Goal: Task Accomplishment & Management: Manage account settings

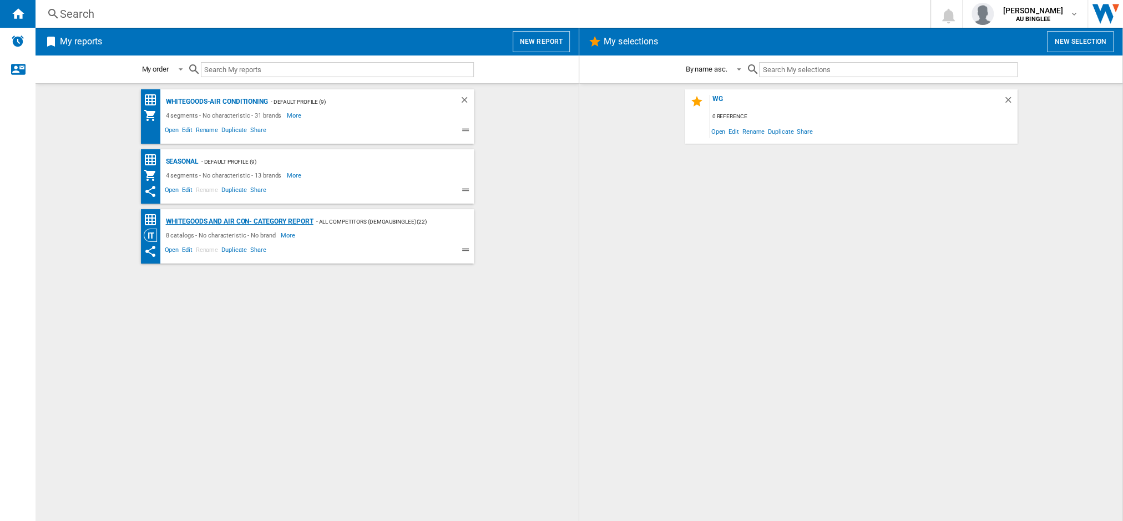
click at [237, 223] on div "Whitegoods and Air Con- Category Report" at bounding box center [238, 222] width 150 height 14
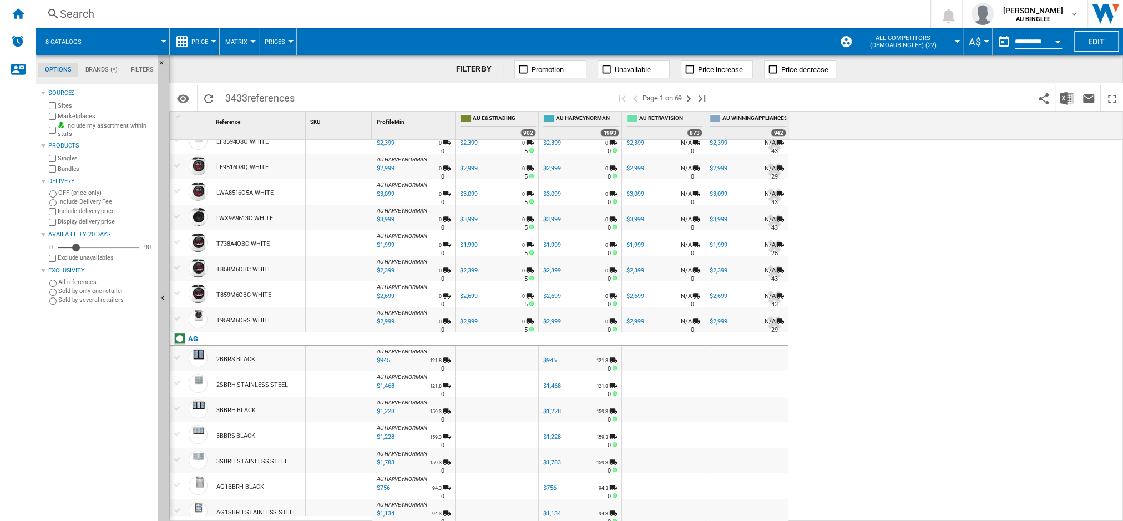
scroll to position [609, 0]
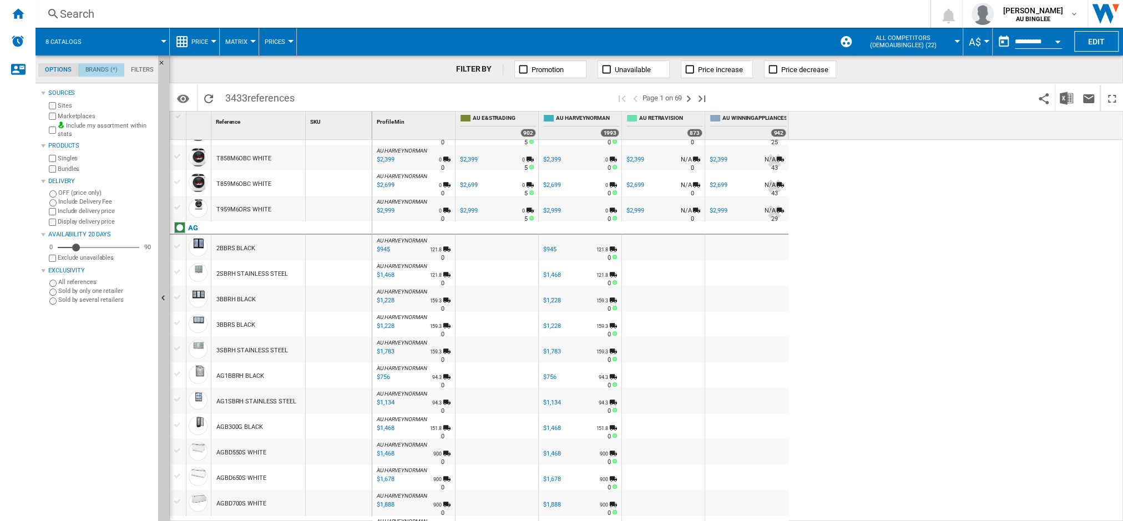
click at [105, 68] on md-tab-item "Brands (*)" at bounding box center [101, 69] width 46 height 13
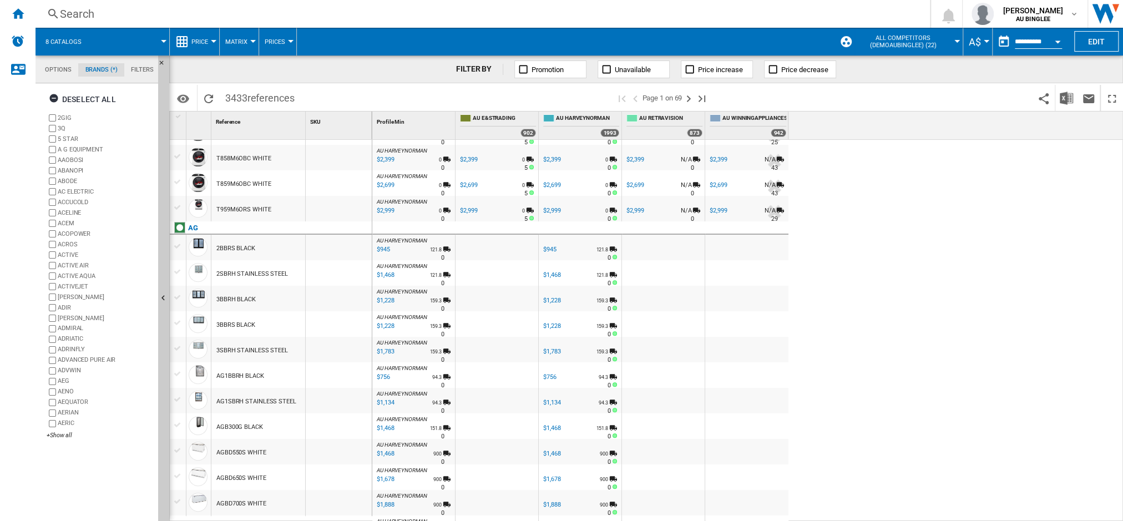
click at [135, 67] on md-tab-item "Filters" at bounding box center [142, 69] width 36 height 13
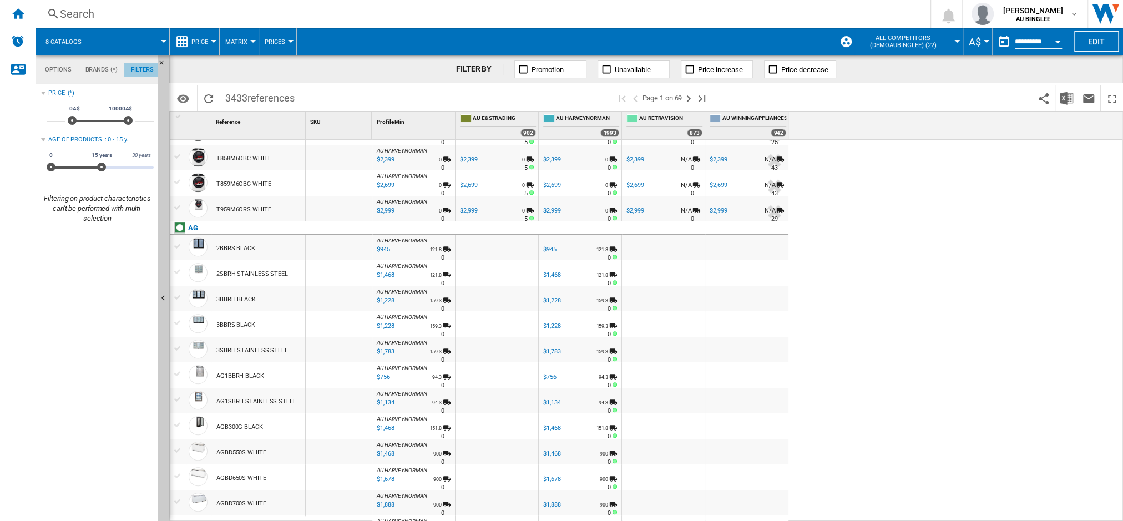
scroll to position [72, 0]
click at [60, 69] on md-tab-item "Options" at bounding box center [58, 69] width 40 height 13
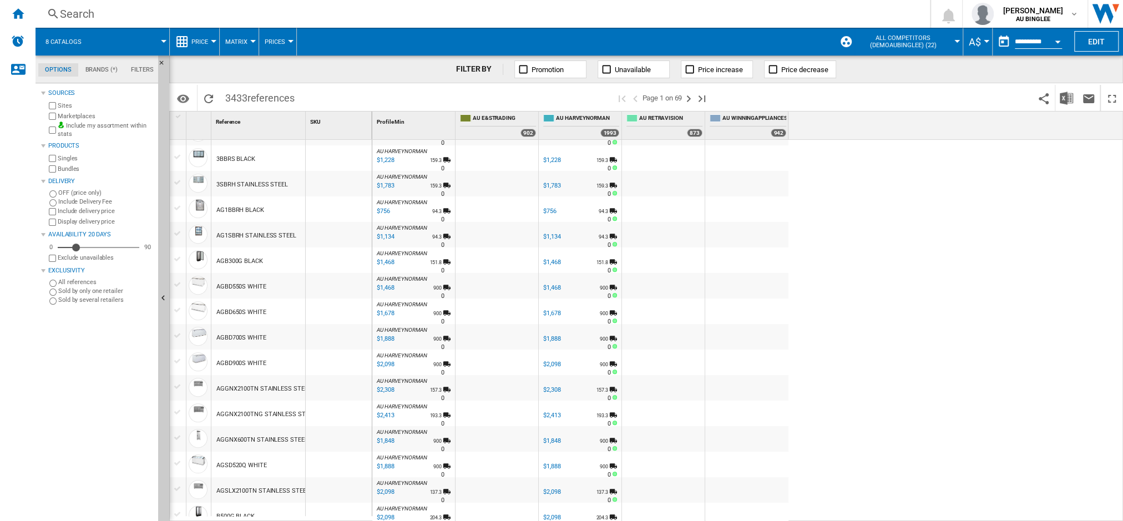
scroll to position [0, 0]
click at [691, 92] on ng-md-icon "Next page" at bounding box center [688, 98] width 13 height 13
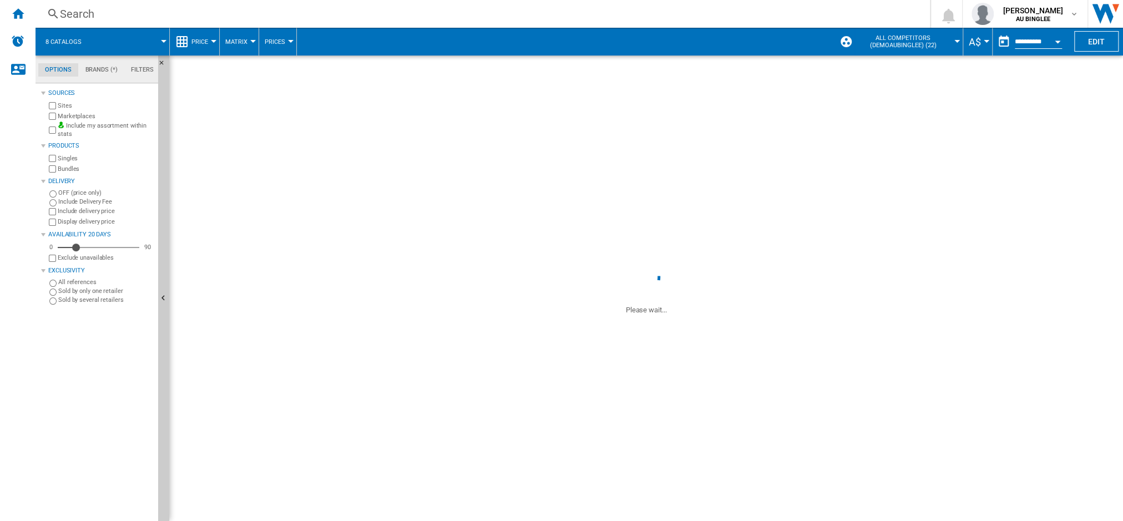
click at [954, 39] on md-menu "All Competitors (demoaubinglee) (22) Default profile (9) All Competitors (demoa…" at bounding box center [898, 42] width 129 height 28
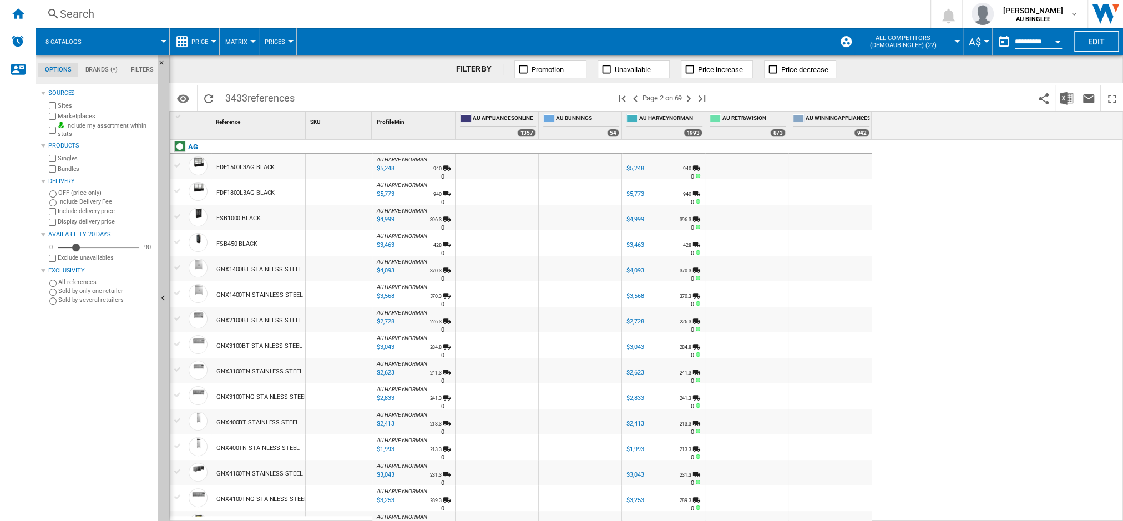
click at [954, 41] on div at bounding box center [957, 41] width 6 height 3
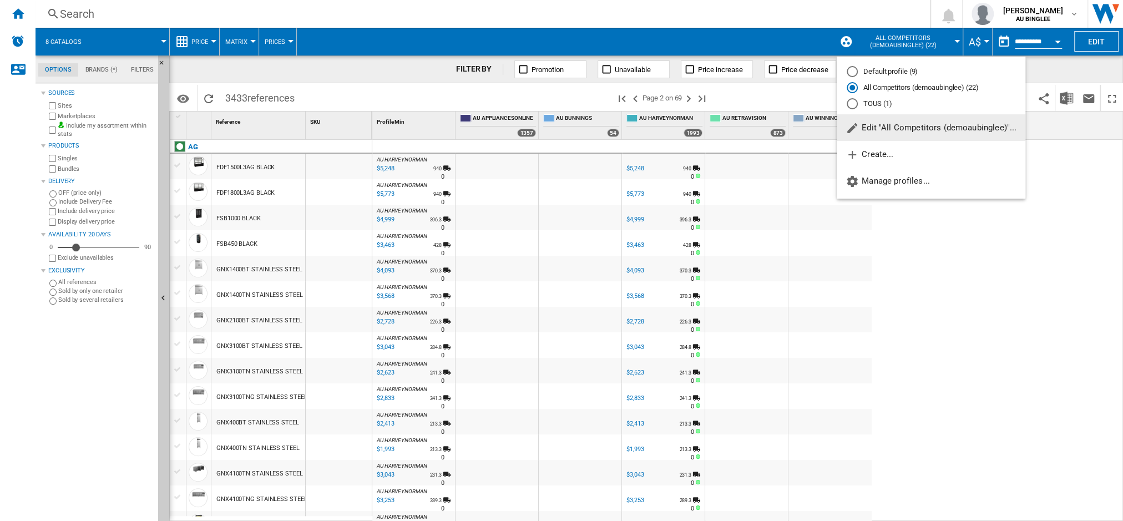
click at [910, 124] on span "Edit "All Competitors (demoaubinglee)"..." at bounding box center [930, 128] width 171 height 10
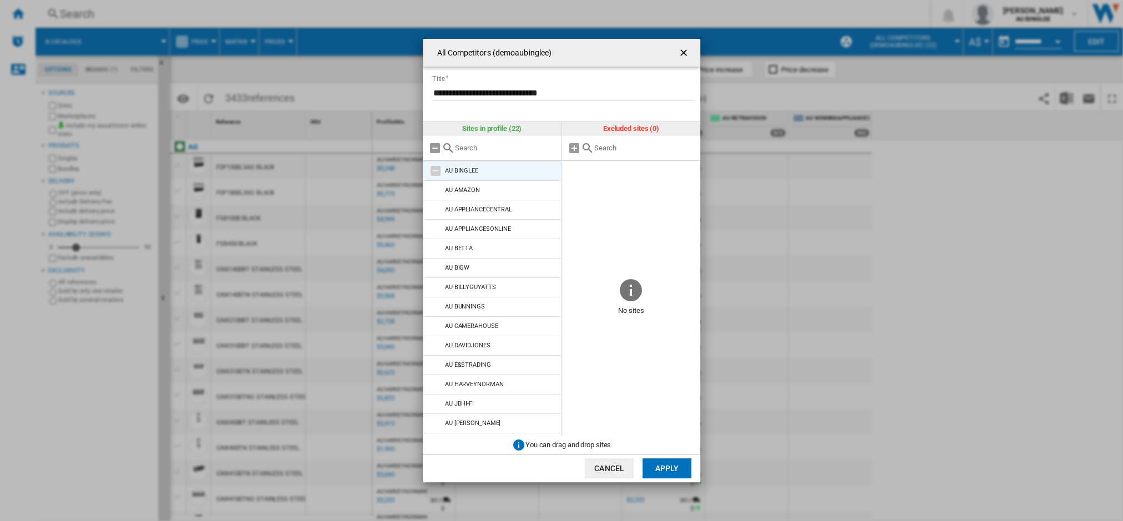
click at [451, 171] on div "AU BINGLEE" at bounding box center [461, 170] width 33 height 7
click at [435, 151] on md-icon at bounding box center [434, 147] width 13 height 13
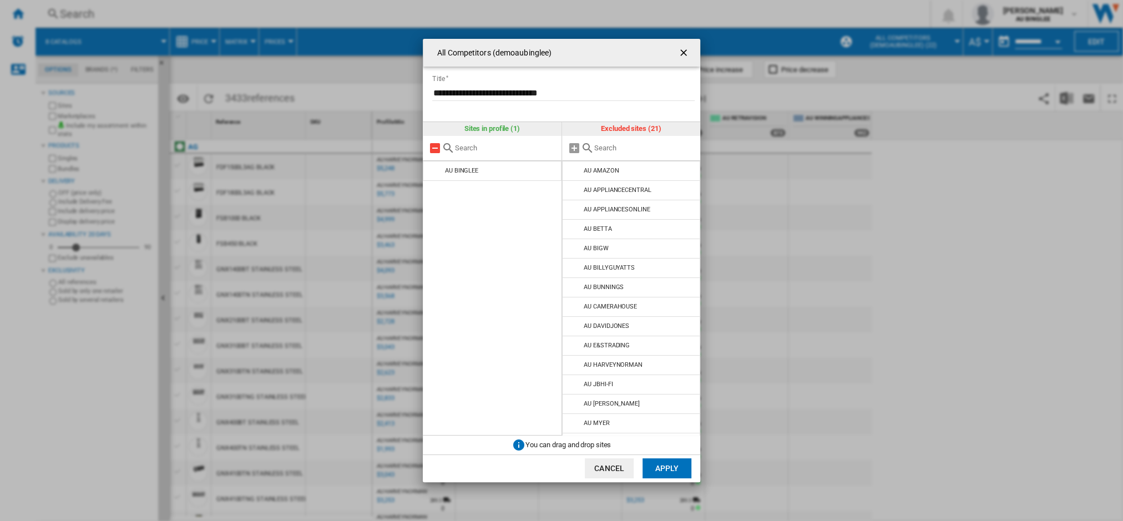
click at [435, 151] on md-icon at bounding box center [434, 147] width 13 height 13
click at [435, 150] on md-icon at bounding box center [434, 147] width 13 height 13
click at [572, 149] on md-icon at bounding box center [573, 147] width 13 height 13
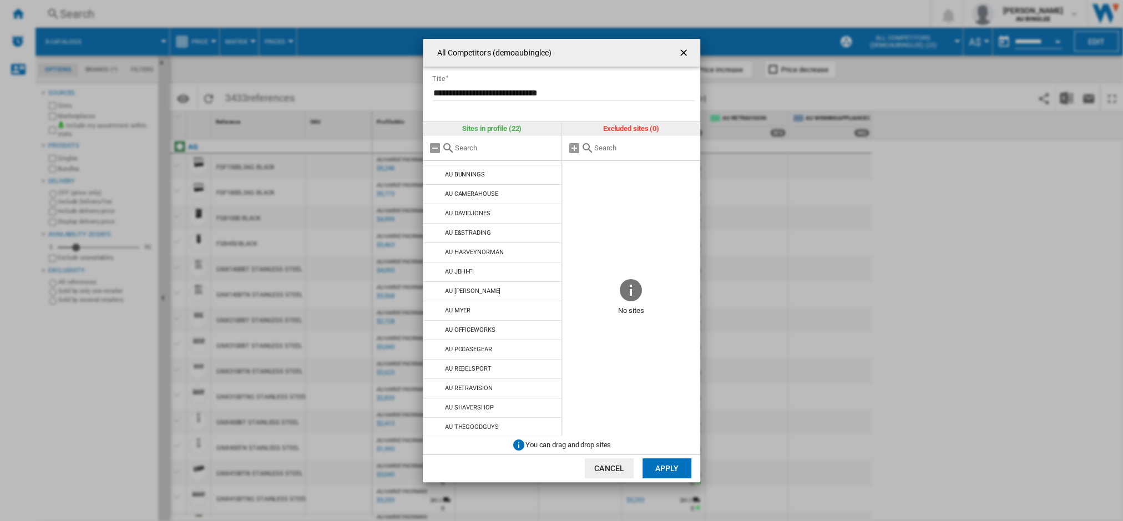
scroll to position [153, 0]
click at [666, 466] on button "Apply" at bounding box center [666, 468] width 49 height 20
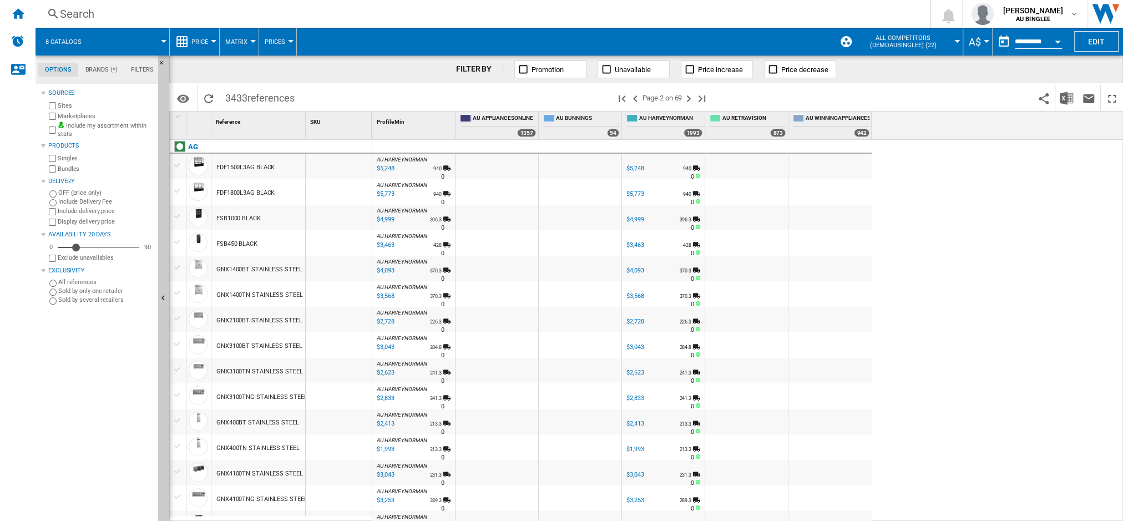
click at [488, 177] on div at bounding box center [496, 167] width 83 height 26
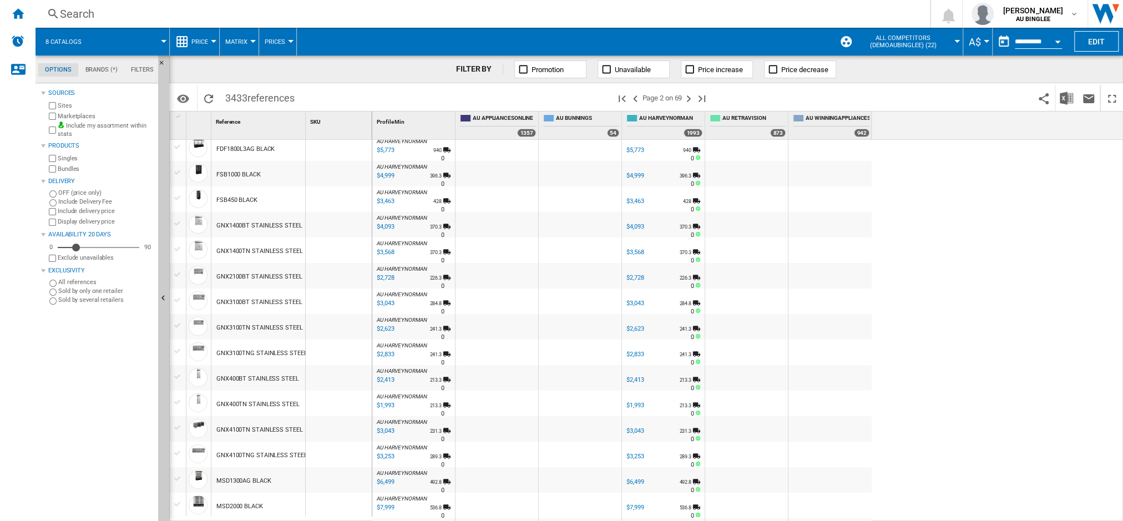
scroll to position [0, 0]
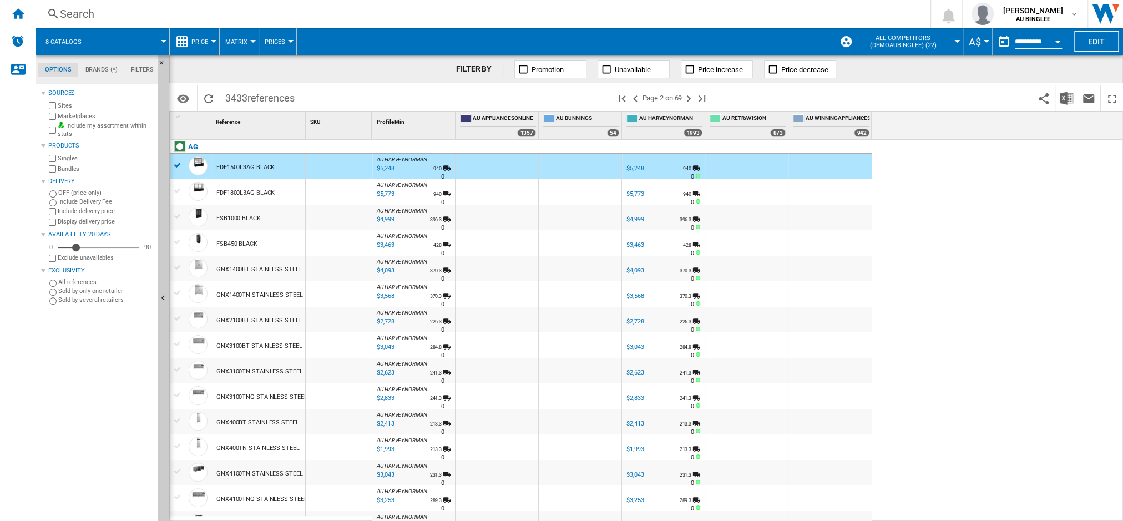
click at [178, 168] on div at bounding box center [178, 165] width 12 height 10
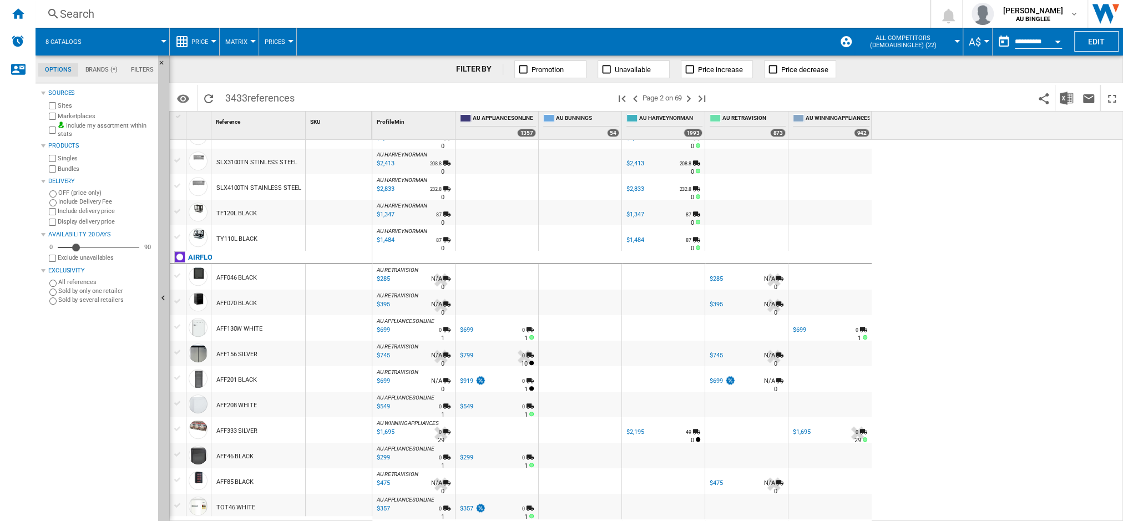
scroll to position [955, 0]
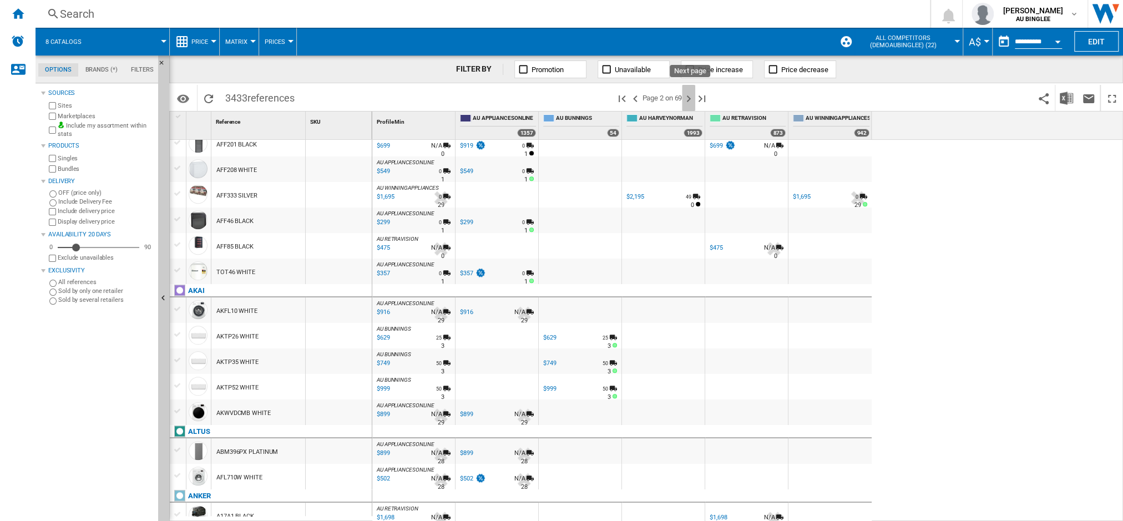
click at [691, 100] on ng-md-icon "Next page" at bounding box center [688, 98] width 13 height 13
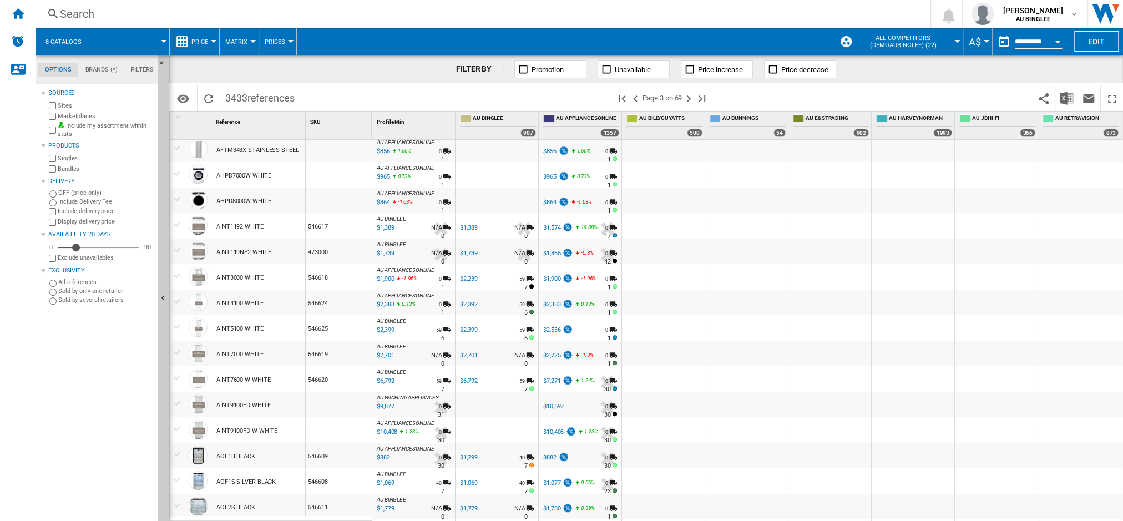
scroll to position [610, 0]
